Goal: Information Seeking & Learning: Learn about a topic

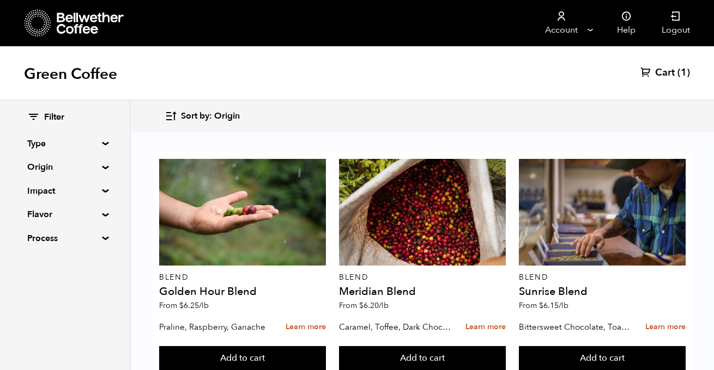
scroll to position [39, 0]
click at [52, 119] on span "Filter" at bounding box center [54, 118] width 20 height 12
click at [34, 118] on icon at bounding box center [33, 117] width 13 height 13
click at [35, 113] on icon at bounding box center [33, 117] width 13 height 13
click at [41, 118] on div "Filter" at bounding box center [64, 118] width 75 height 12
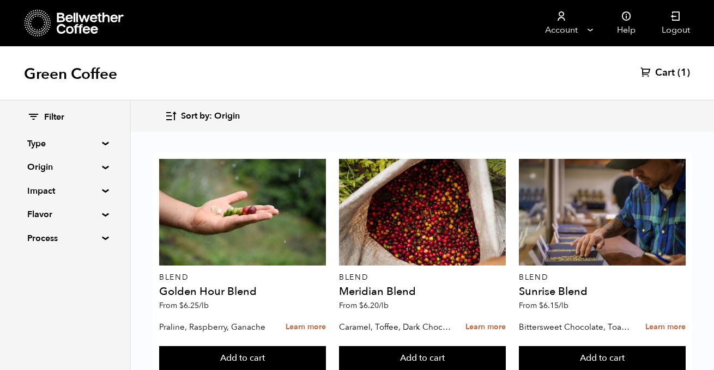
click at [29, 116] on icon at bounding box center [33, 117] width 13 height 13
click at [40, 116] on div "Filter" at bounding box center [64, 118] width 75 height 12
click at [64, 116] on span "Filter" at bounding box center [54, 118] width 20 height 12
click at [100, 144] on summary "Type" at bounding box center [64, 143] width 75 height 13
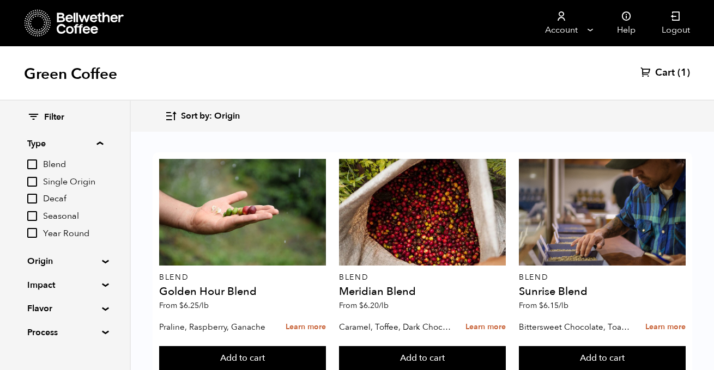
click at [100, 144] on summary "Type" at bounding box center [65, 143] width 76 height 13
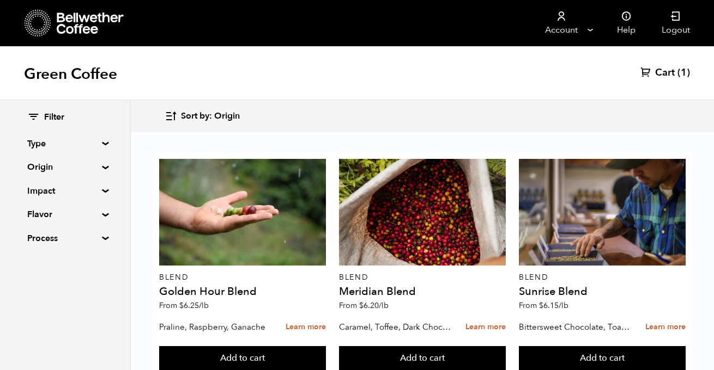
click at [102, 239] on summary "Process" at bounding box center [64, 238] width 75 height 13
click at [102, 240] on summary "Process" at bounding box center [65, 238] width 76 height 13
click at [102, 196] on div "Filter Type Blend Single Origin Decaf Seasonal Year Round Origin Blend [GEOGRAP…" at bounding box center [65, 178] width 130 height 155
click at [101, 186] on div "Filter Type Blend Single Origin Decaf Seasonal Year Round Origin Blend [GEOGRAP…" at bounding box center [65, 178] width 130 height 155
click at [99, 195] on div "Filter Type Blend Single Origin Decaf Seasonal Year Round Origin Blend [GEOGRAP…" at bounding box center [65, 178] width 130 height 155
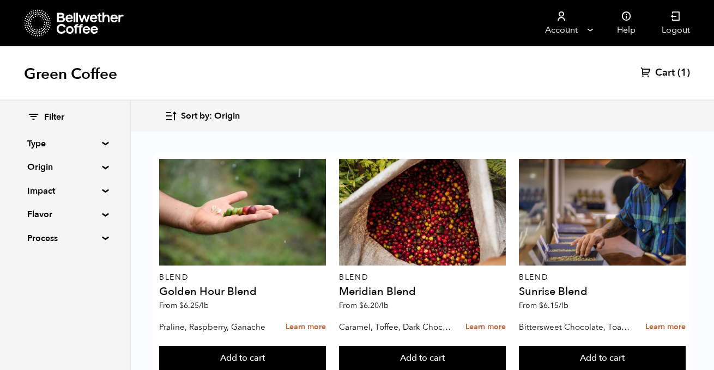
click at [102, 190] on summary "Impact" at bounding box center [64, 191] width 75 height 13
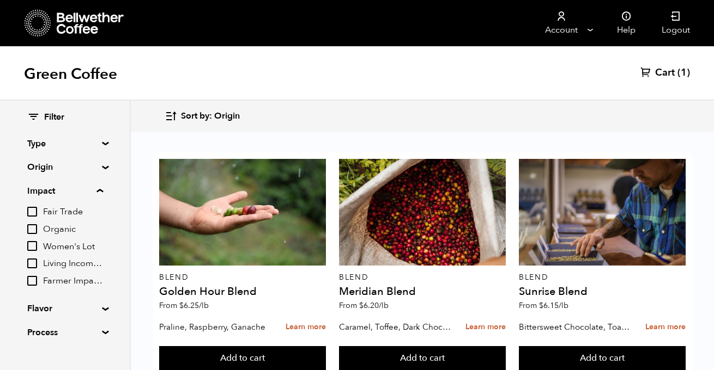
click at [31, 226] on input "Organic" at bounding box center [32, 229] width 10 height 10
checkbox input "true"
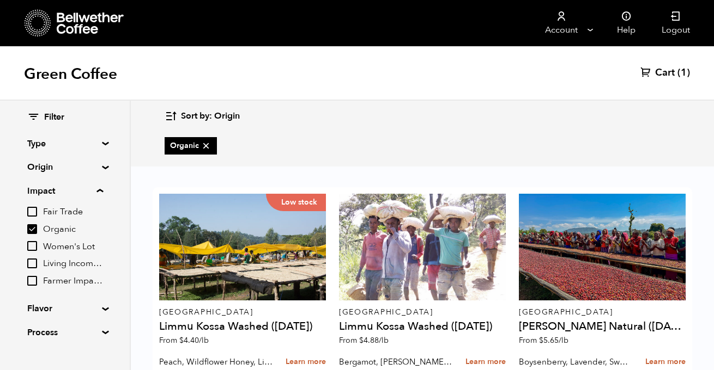
scroll to position [16, 0]
